Goal: Use online tool/utility: Utilize a website feature to perform a specific function

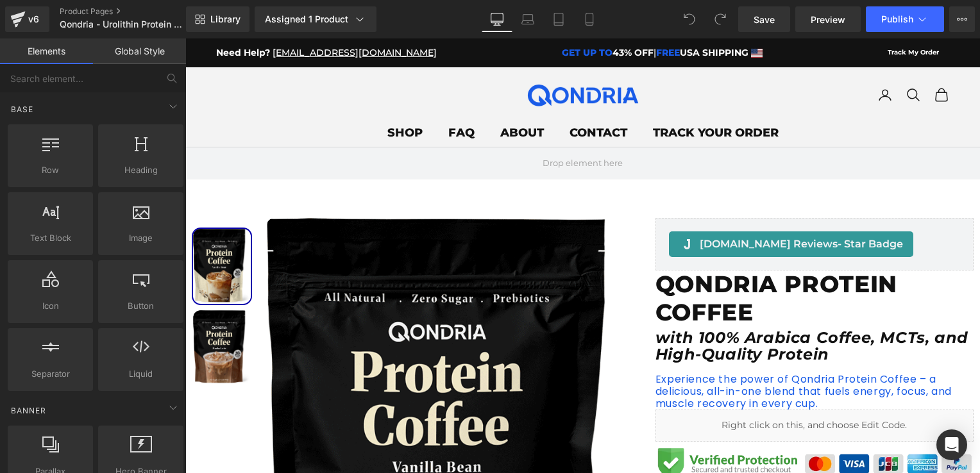
click at [562, 99] on img at bounding box center [582, 95] width 115 height 23
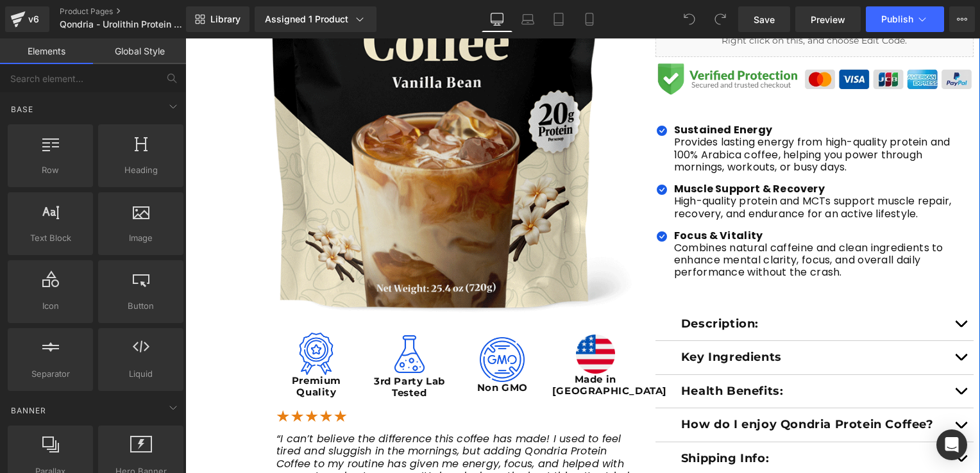
scroll to position [449, 0]
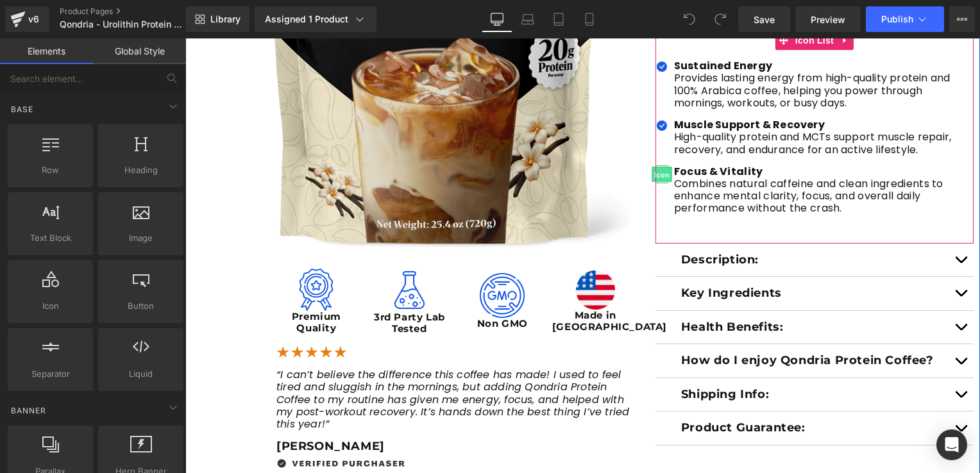
click at [657, 174] on span "Icon" at bounding box center [661, 174] width 21 height 15
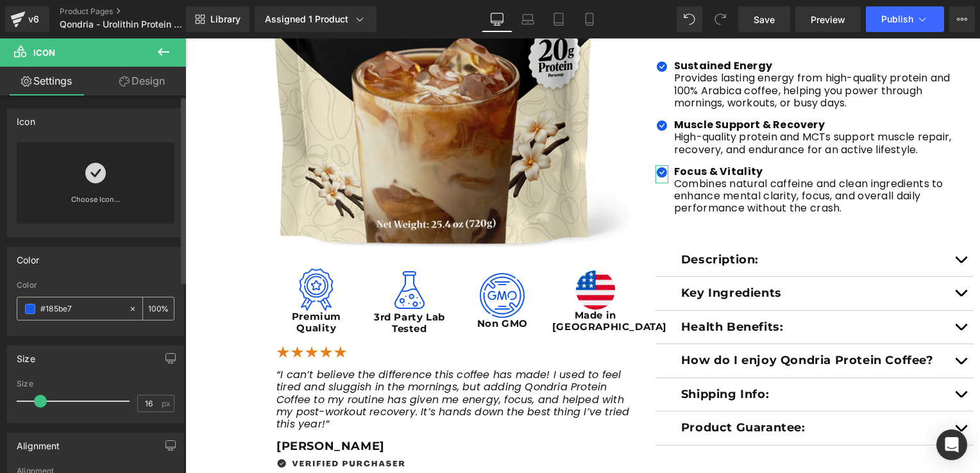
click at [28, 310] on span at bounding box center [30, 309] width 10 height 10
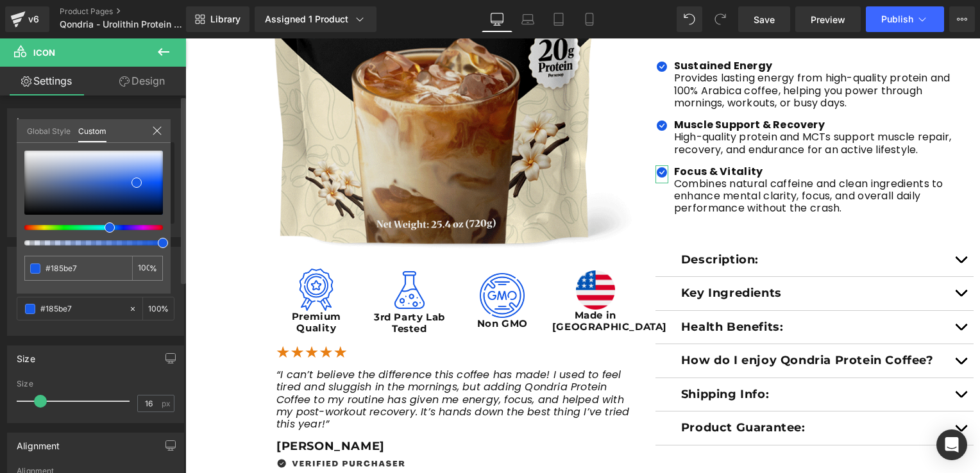
click at [62, 133] on link "Global Style" at bounding box center [49, 130] width 44 height 22
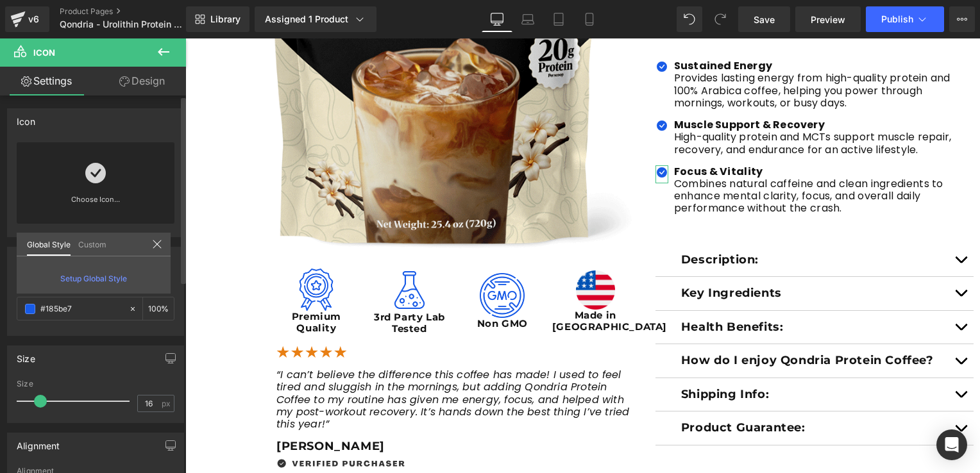
click at [87, 245] on link "Custom" at bounding box center [92, 244] width 28 height 22
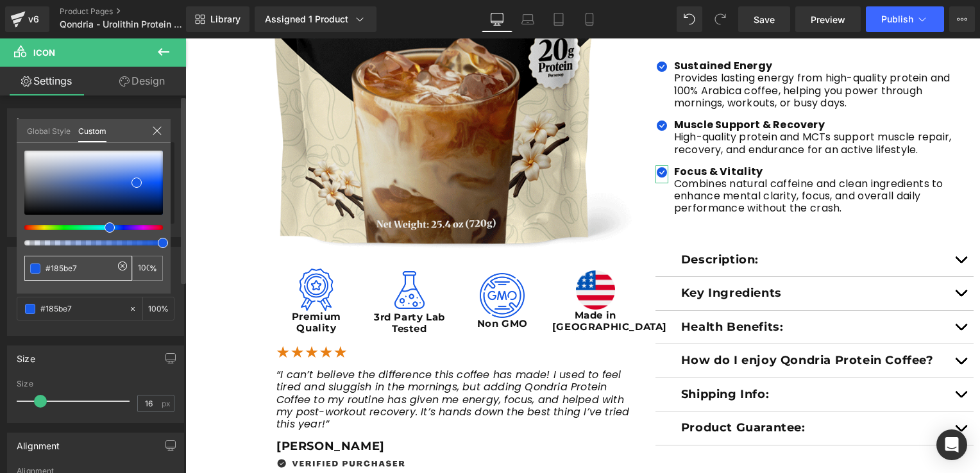
drag, startPoint x: 92, startPoint y: 267, endPoint x: 46, endPoint y: 260, distance: 47.2
click at [46, 260] on div "#185be7" at bounding box center [78, 268] width 108 height 25
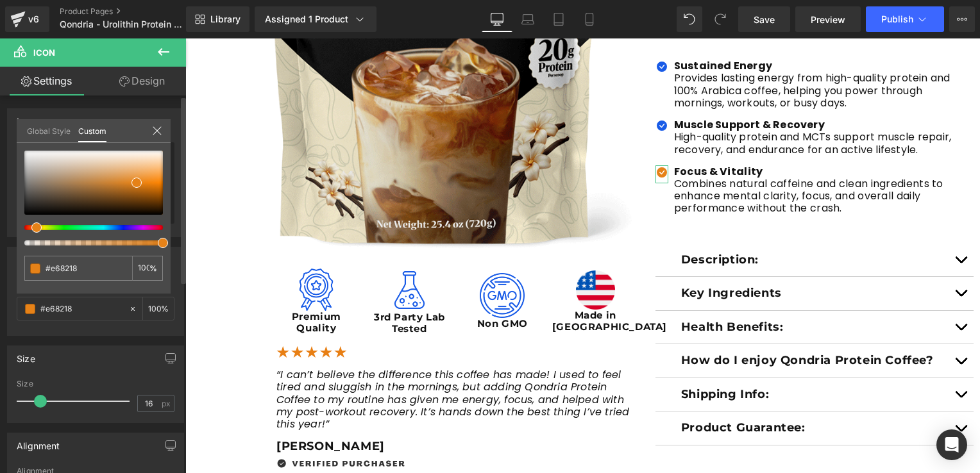
drag, startPoint x: 108, startPoint y: 226, endPoint x: 31, endPoint y: 226, distance: 77.6
click at [31, 226] on div at bounding box center [88, 227] width 139 height 5
click at [110, 180] on div at bounding box center [93, 183] width 139 height 64
click at [110, 168] on div at bounding box center [93, 183] width 139 height 64
click at [127, 183] on div at bounding box center [93, 183] width 139 height 64
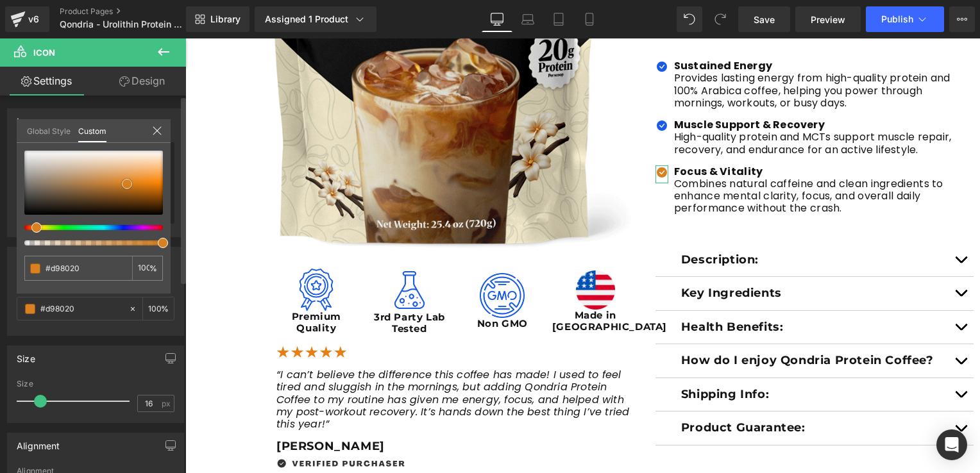
click at [121, 191] on div at bounding box center [93, 183] width 139 height 64
drag, startPoint x: 97, startPoint y: 268, endPoint x: 23, endPoint y: 265, distance: 73.8
click at [23, 267] on div "#185be7 100 %" at bounding box center [94, 222] width 154 height 143
paste input "185be7"
type input "#185be7"
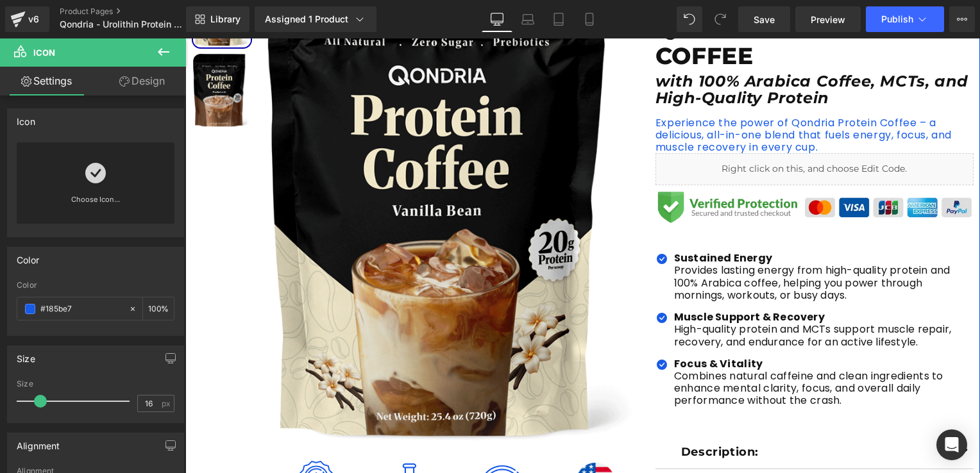
scroll to position [192, 0]
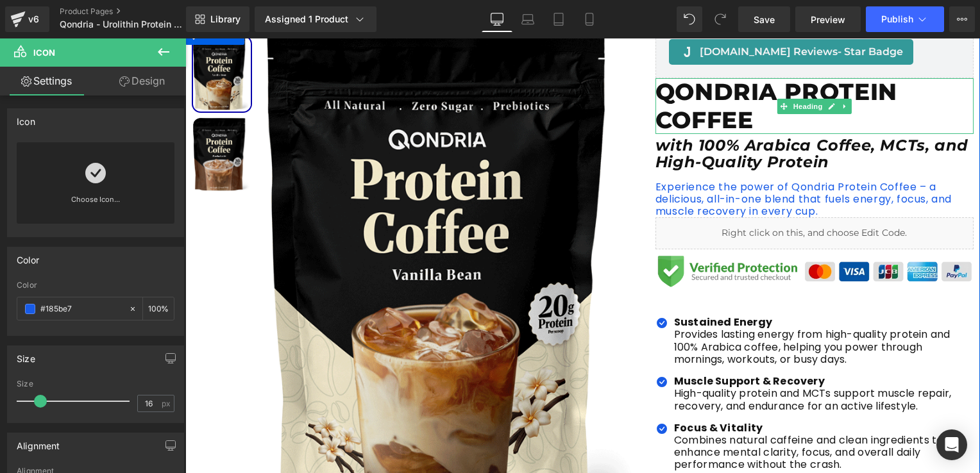
drag, startPoint x: 699, startPoint y: 94, endPoint x: 699, endPoint y: 101, distance: 7.7
click at [699, 93] on h1 "QONDRIA PROTEIN COFFEE" at bounding box center [814, 105] width 318 height 55
